Goal: Information Seeking & Learning: Learn about a topic

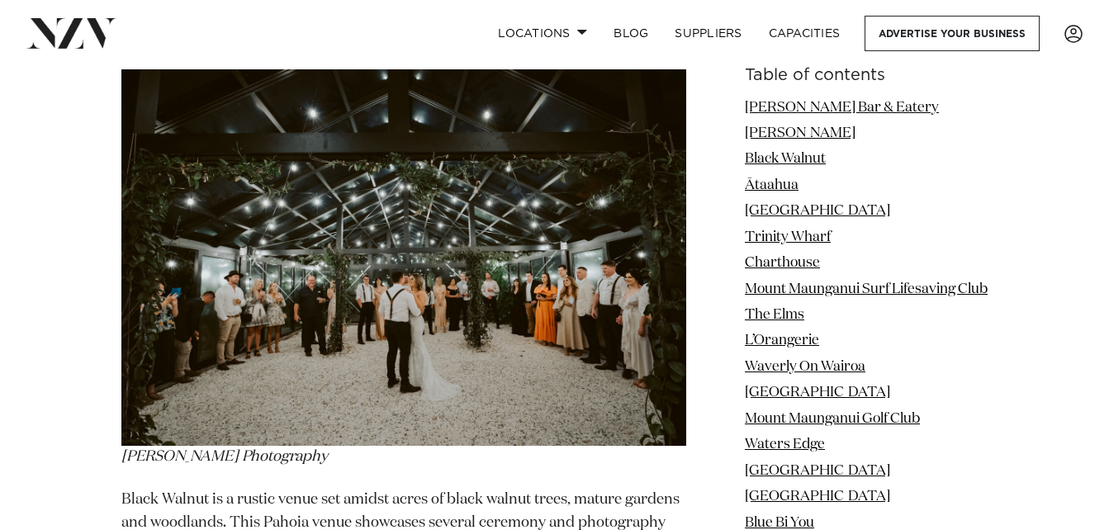
scroll to position [3374, 0]
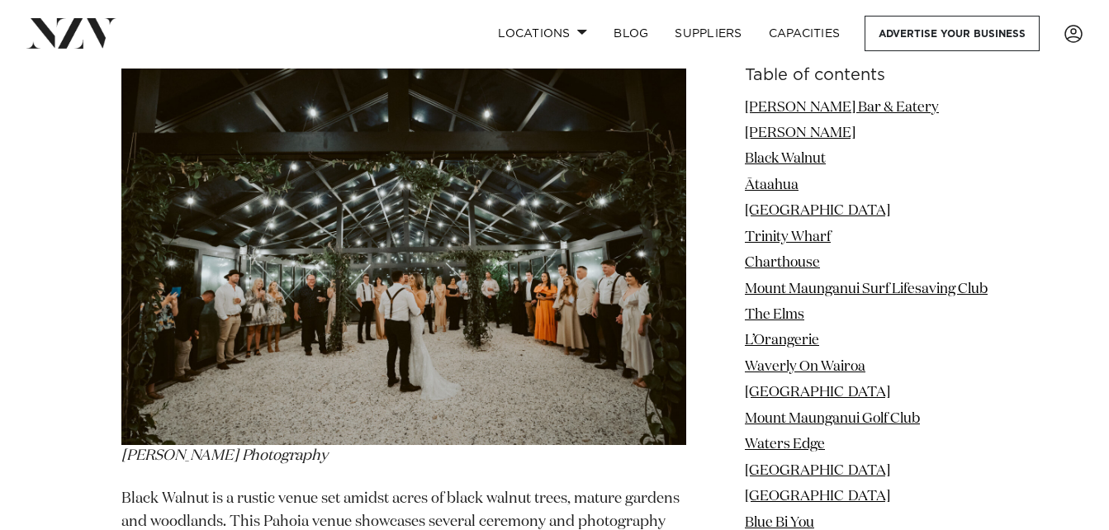
click at [388, 350] on img at bounding box center [403, 257] width 565 height 376
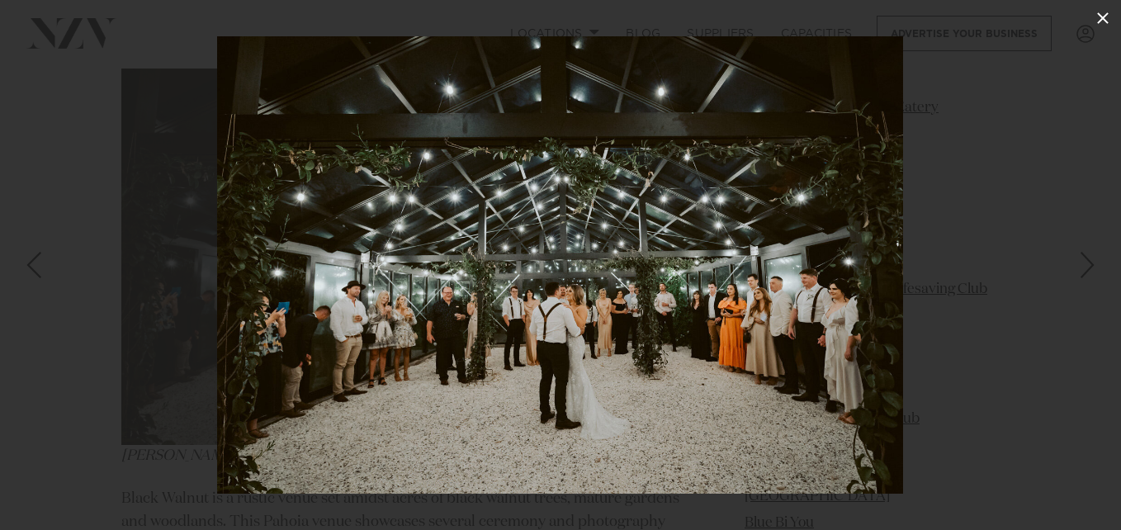
click at [1107, 23] on icon at bounding box center [1103, 18] width 12 height 12
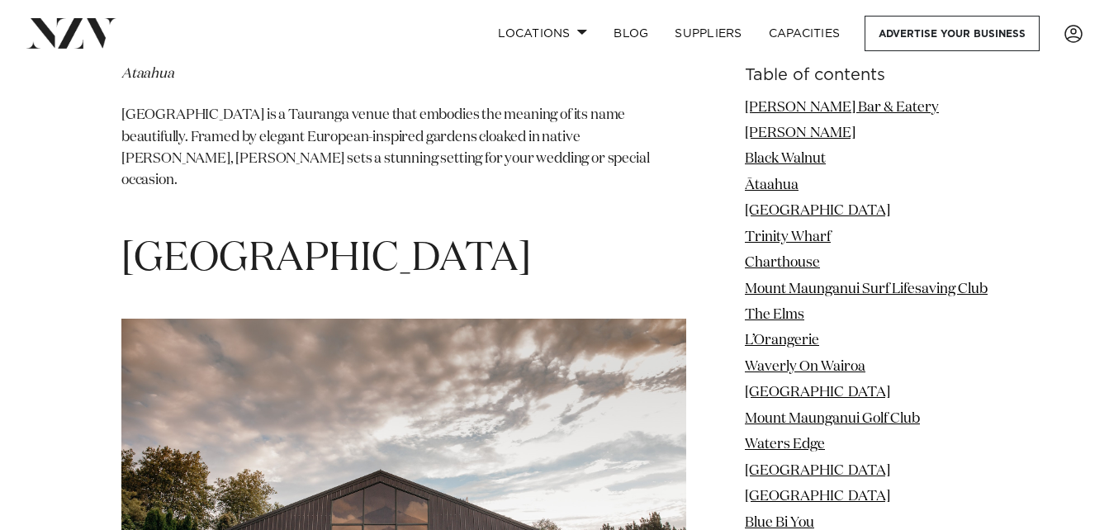
scroll to position [4362, 0]
click at [792, 158] on link "Black Walnut" at bounding box center [785, 160] width 81 height 14
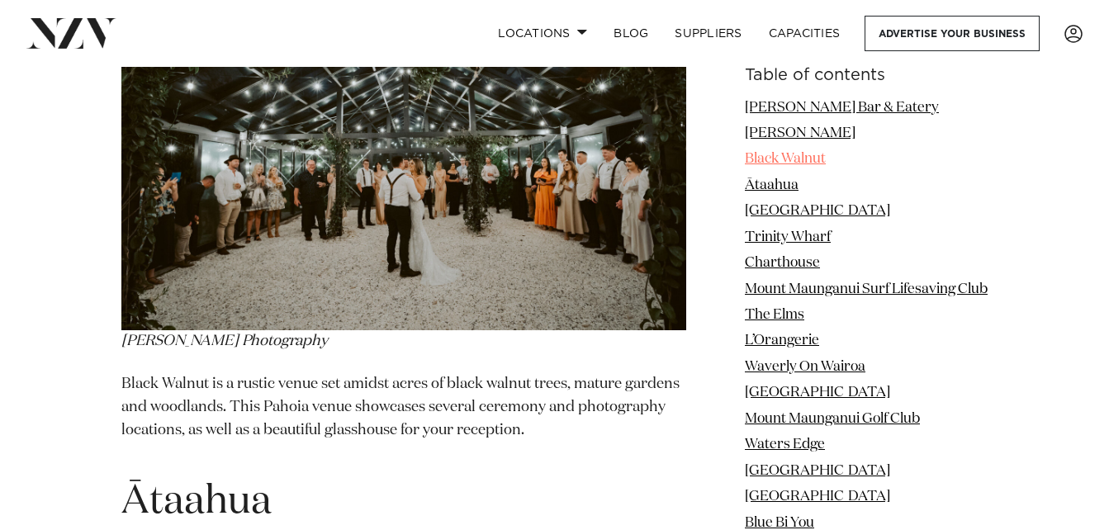
scroll to position [3247, 0]
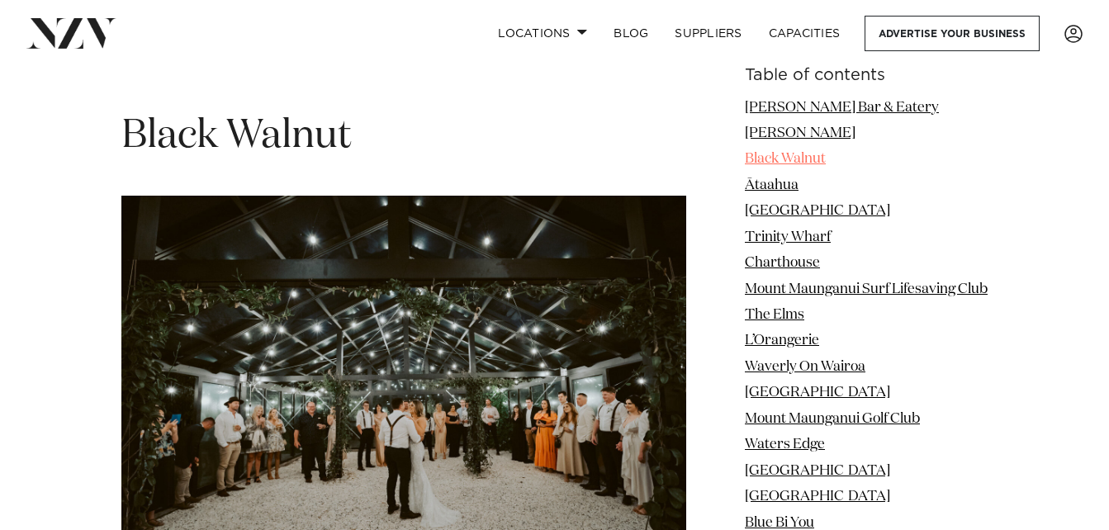
click at [792, 158] on link "Black Walnut" at bounding box center [785, 160] width 81 height 14
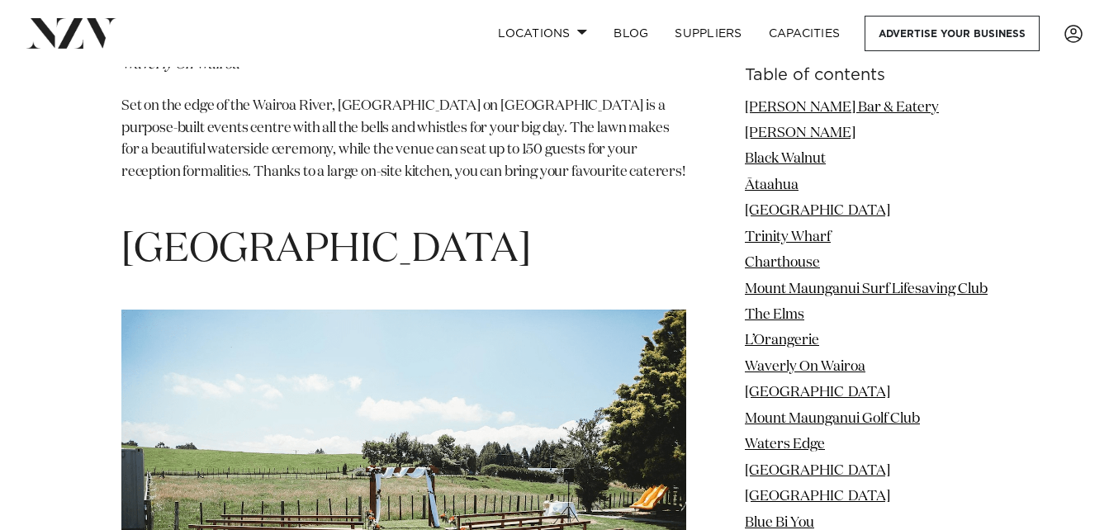
scroll to position [8867, 0]
